Goal: Task Accomplishment & Management: Manage account settings

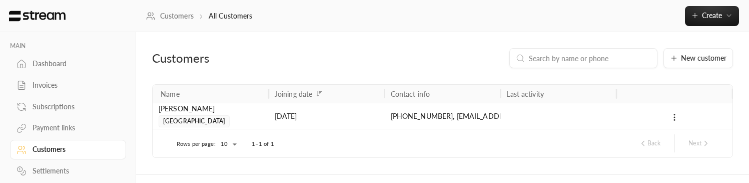
click at [58, 62] on div "Dashboard" at bounding box center [73, 64] width 81 height 10
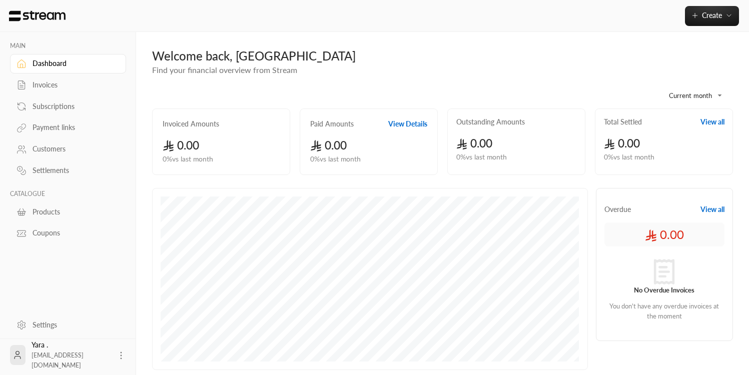
click at [51, 182] on div "Products" at bounding box center [73, 212] width 81 height 10
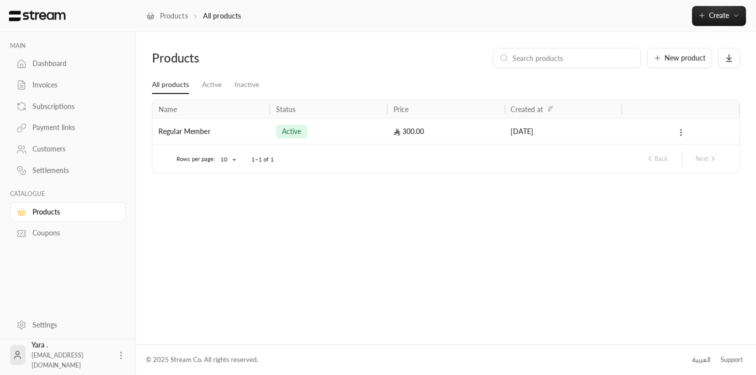
click at [680, 131] on icon at bounding box center [681, 132] width 9 height 9
click at [709, 163] on li "Edit" at bounding box center [711, 159] width 63 height 18
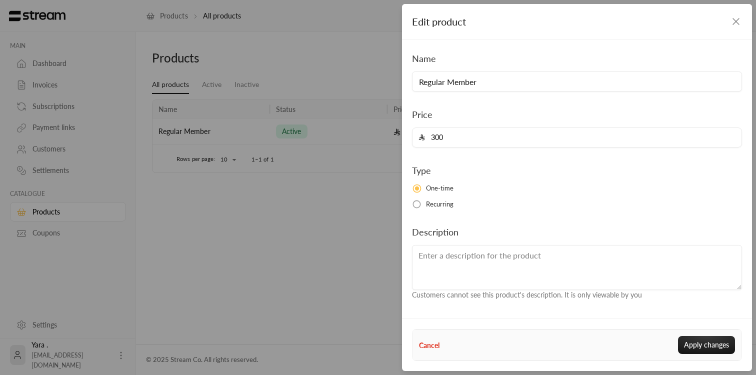
click at [458, 138] on input "300" at bounding box center [580, 137] width 311 height 19
click at [459, 136] on input "300" at bounding box center [580, 137] width 311 height 19
type input "1"
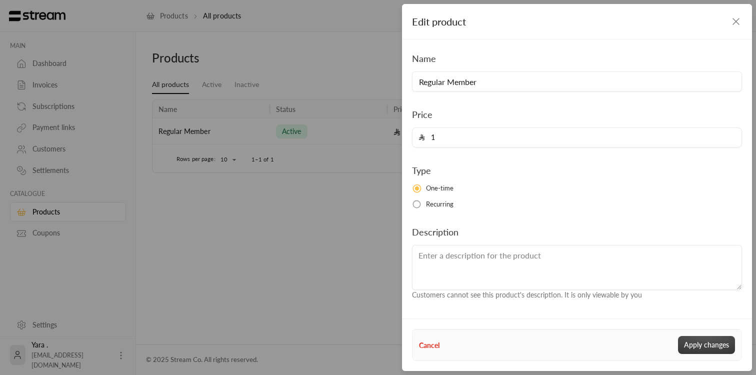
click at [711, 182] on button "Apply changes" at bounding box center [706, 345] width 57 height 18
type input "0"
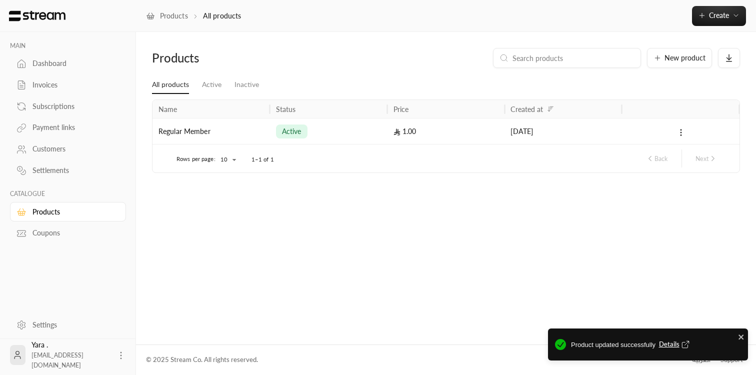
click at [430, 182] on div "Products New product All products Active Inactive Name Status Price Created at …" at bounding box center [446, 188] width 620 height 312
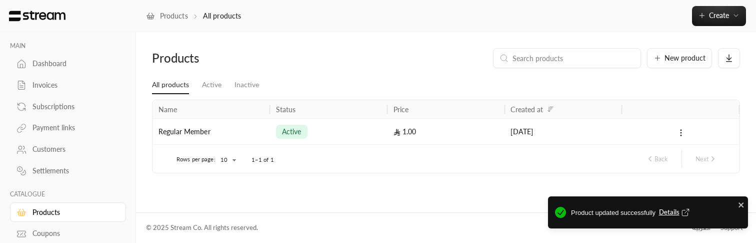
click at [392, 182] on div "© 2025 Stream Co. All rights reserved. العربية Support" at bounding box center [446, 228] width 600 height 30
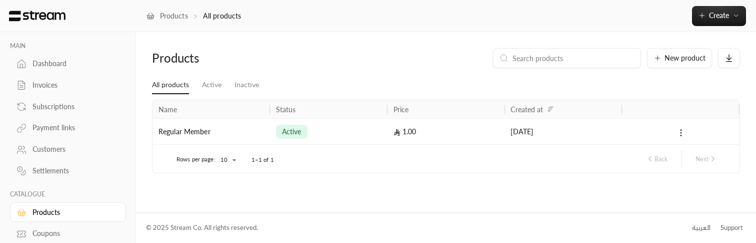
click at [45, 82] on div "Invoices" at bounding box center [73, 85] width 81 height 10
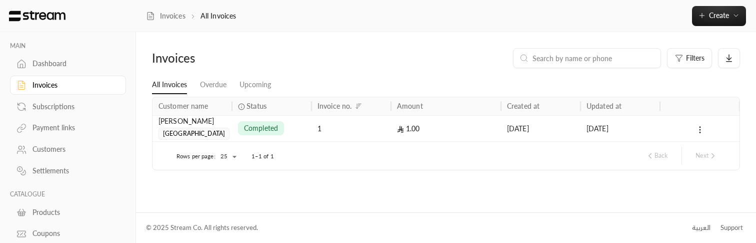
click at [610, 133] on div "[DATE]" at bounding box center [621, 129] width 68 height 26
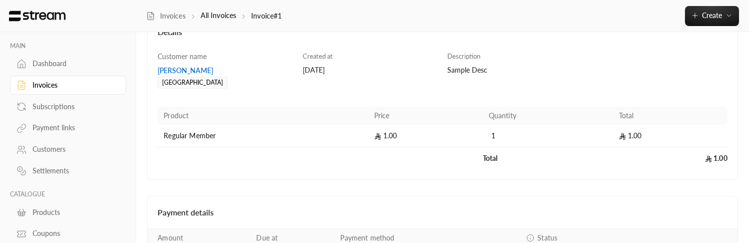
scroll to position [60, 0]
